Goal: Obtain resource: Download file/media

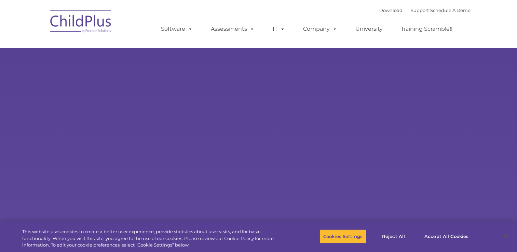
select select "MEDIUM"
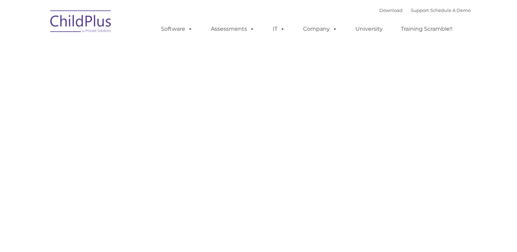
type input ""
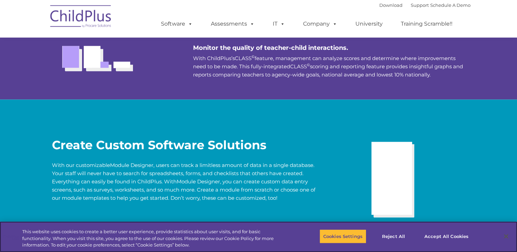
scroll to position [684, 0]
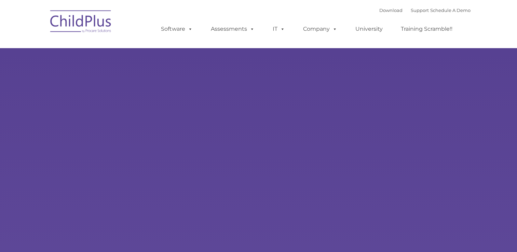
type input ""
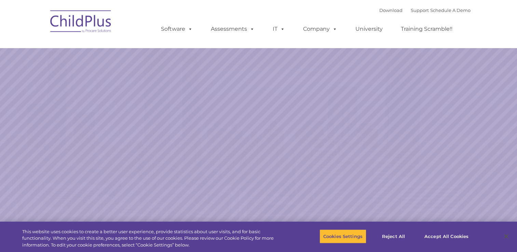
select select "MEDIUM"
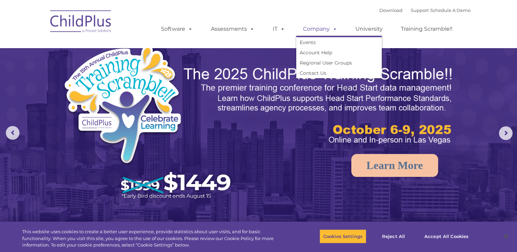
click at [332, 31] on span at bounding box center [334, 29] width 8 height 6
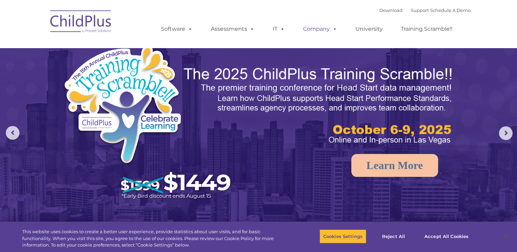
click at [332, 31] on span at bounding box center [334, 29] width 8 height 6
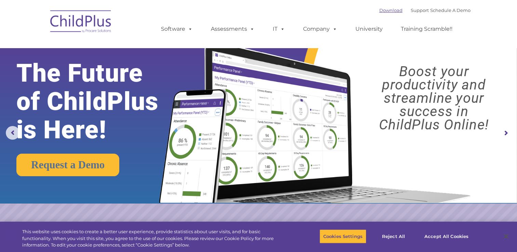
click at [380, 11] on link "Download" at bounding box center [391, 10] width 23 height 5
